Goal: Navigation & Orientation: Find specific page/section

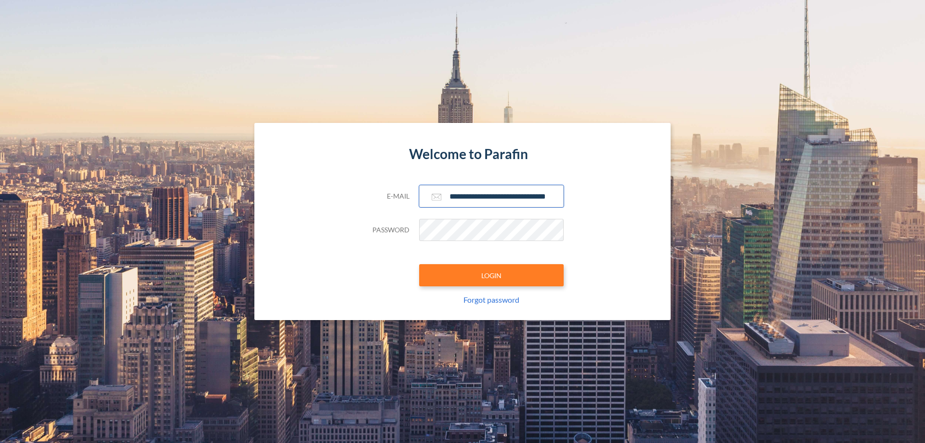
type input "**********"
click at [491, 275] on button "LOGIN" at bounding box center [491, 275] width 144 height 22
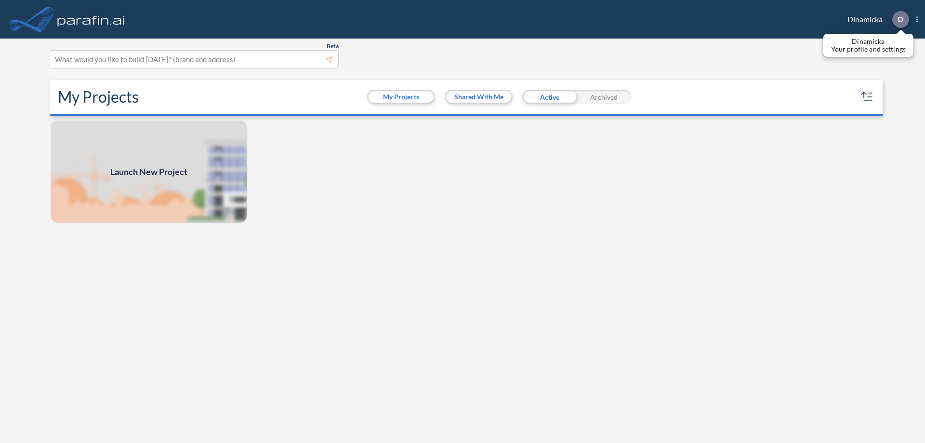
click at [900, 19] on p "D" at bounding box center [900, 19] width 6 height 9
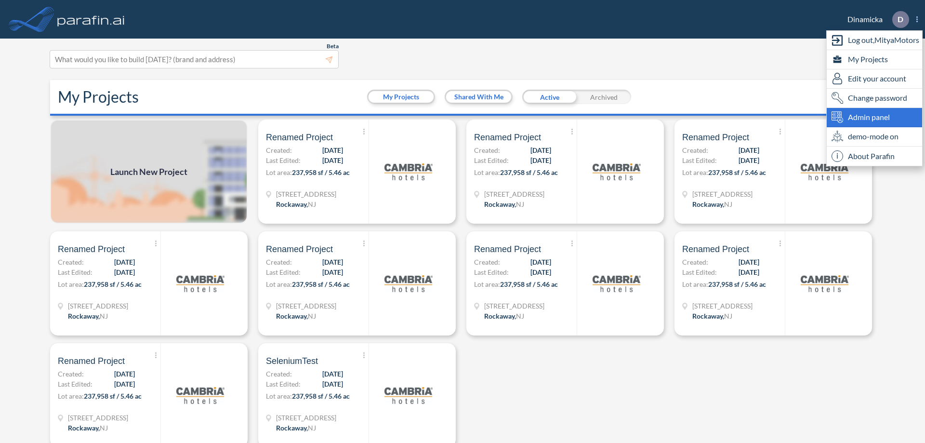
click at [874, 117] on span "Admin panel" at bounding box center [869, 117] width 42 height 12
